Goal: Navigation & Orientation: Find specific page/section

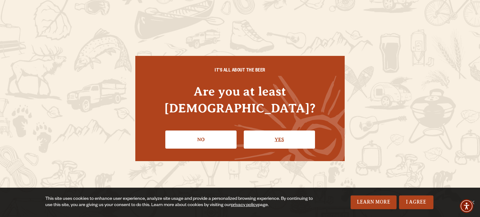
click at [279, 131] on link "Yes" at bounding box center [279, 140] width 71 height 18
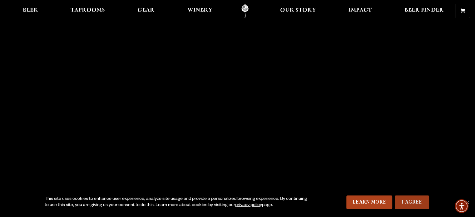
click at [411, 201] on link "I Agree" at bounding box center [412, 203] width 34 height 14
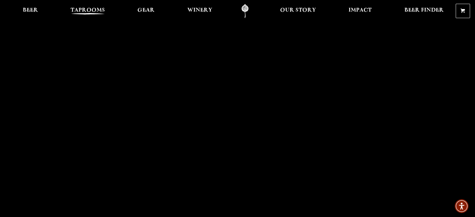
click at [83, 12] on span "Taprooms" at bounding box center [88, 10] width 34 height 5
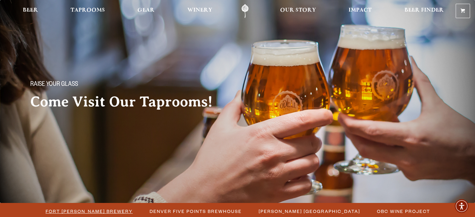
click at [105, 210] on span "Fort [PERSON_NAME] Brewery" at bounding box center [89, 211] width 87 height 9
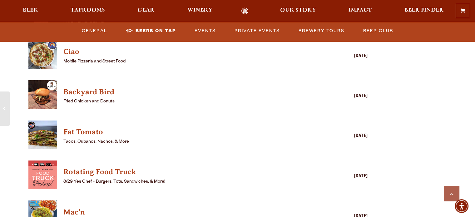
scroll to position [1583, 0]
